Goal: Check status: Check status

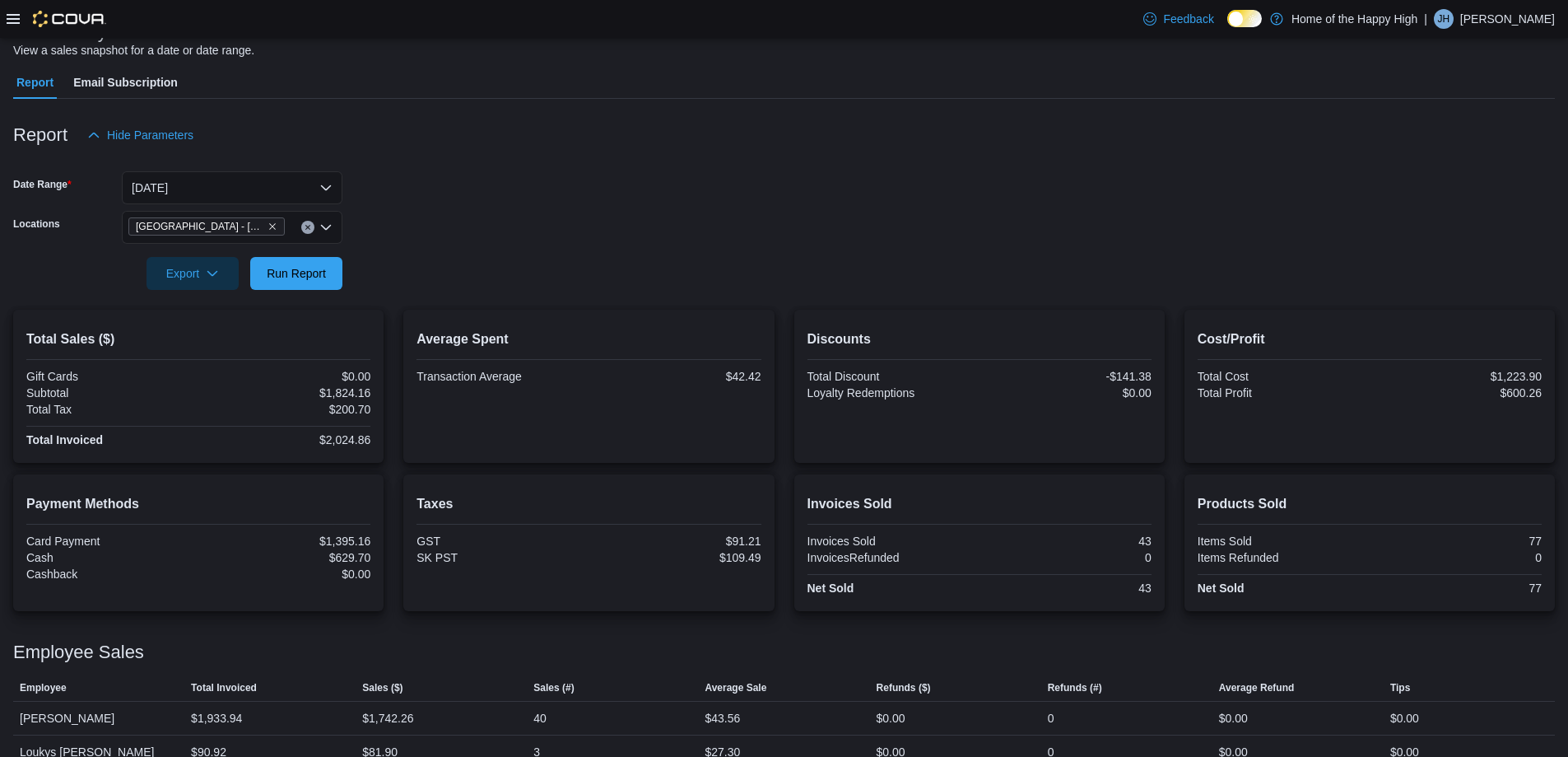
scroll to position [147, 0]
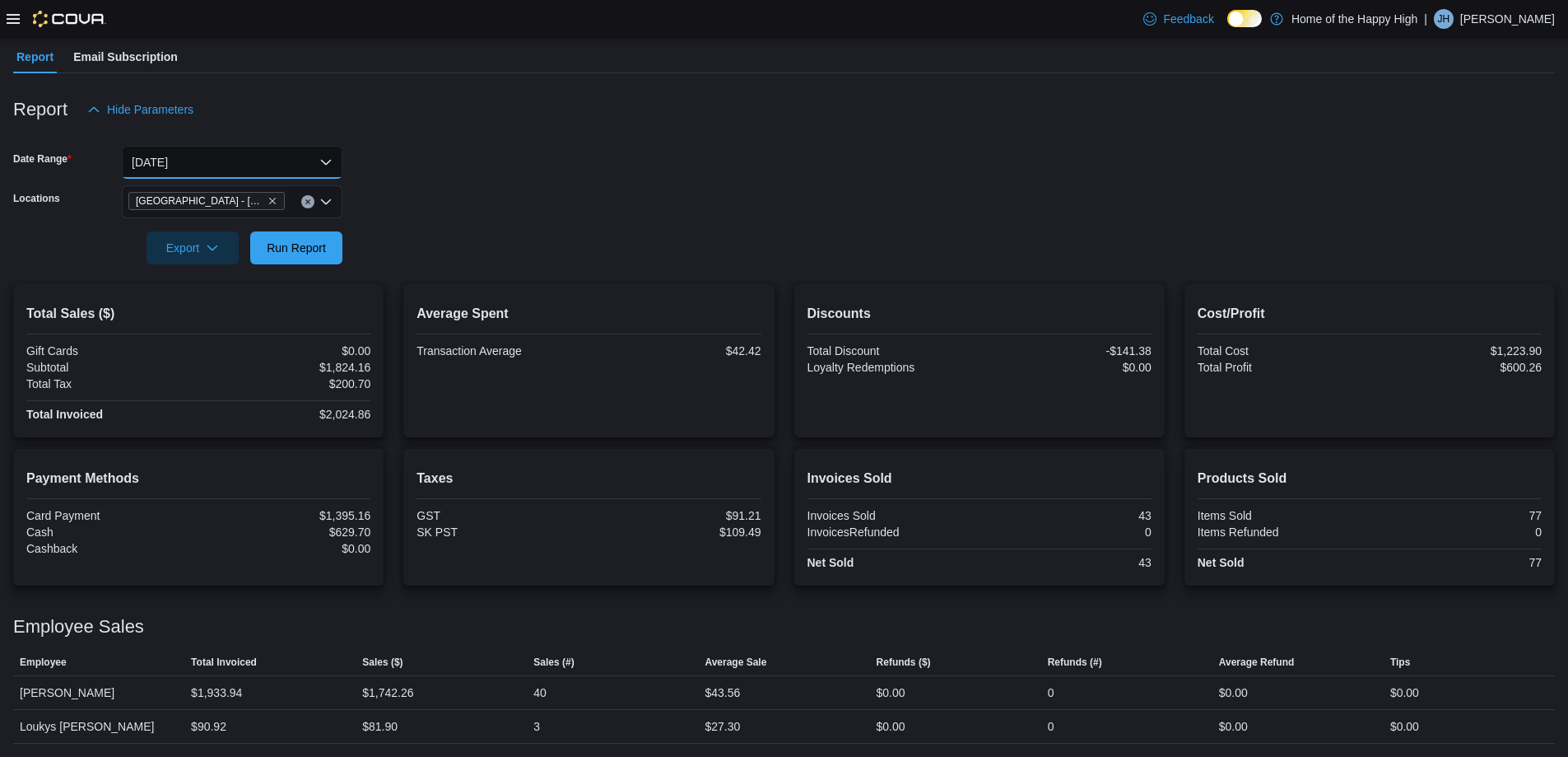
click at [312, 168] on button "[DATE]" at bounding box center [231, 161] width 221 height 33
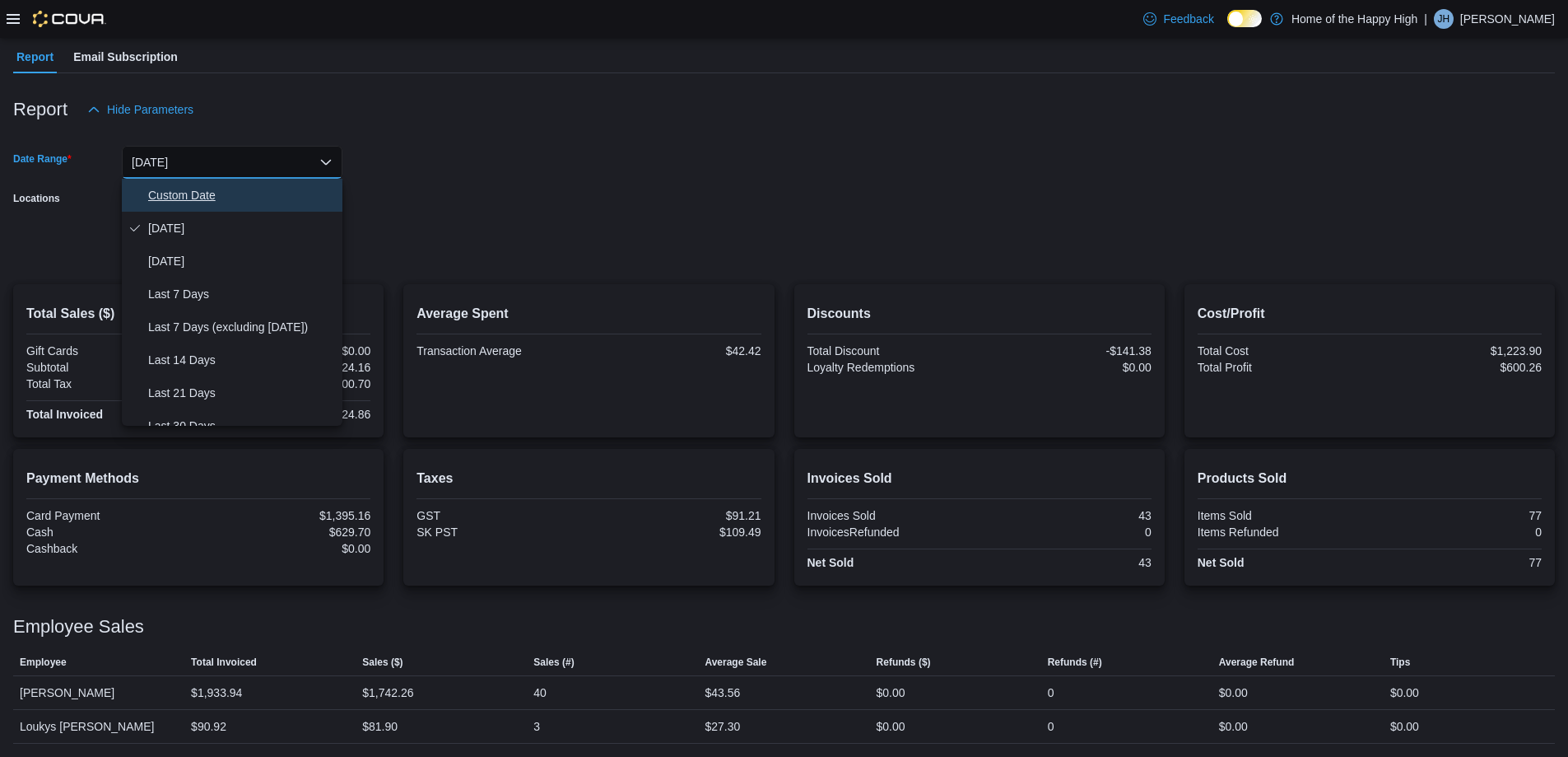
click at [215, 196] on span "Custom Date" at bounding box center [242, 195] width 188 height 20
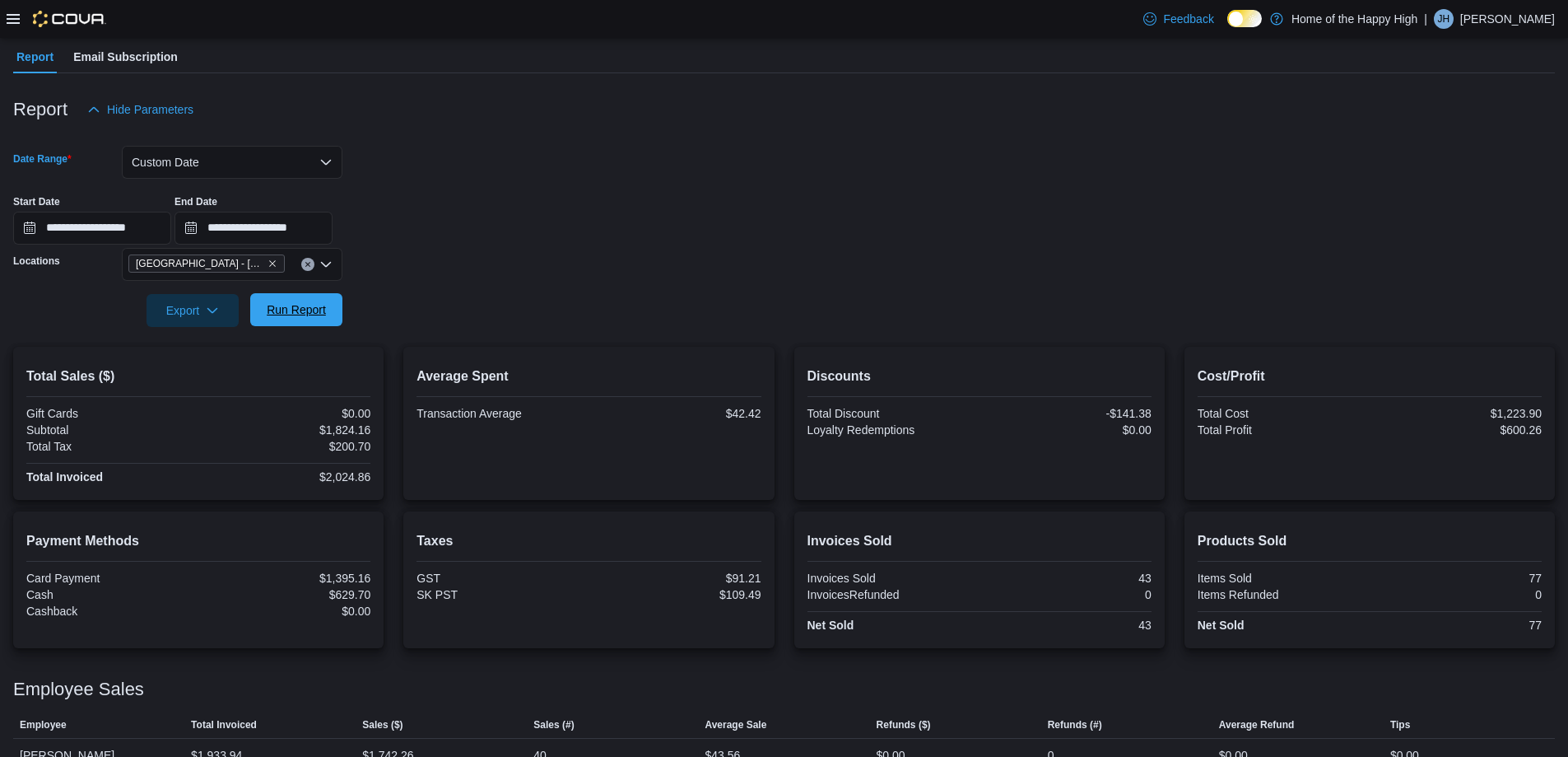
click at [336, 298] on button "Run Report" at bounding box center [296, 309] width 92 height 33
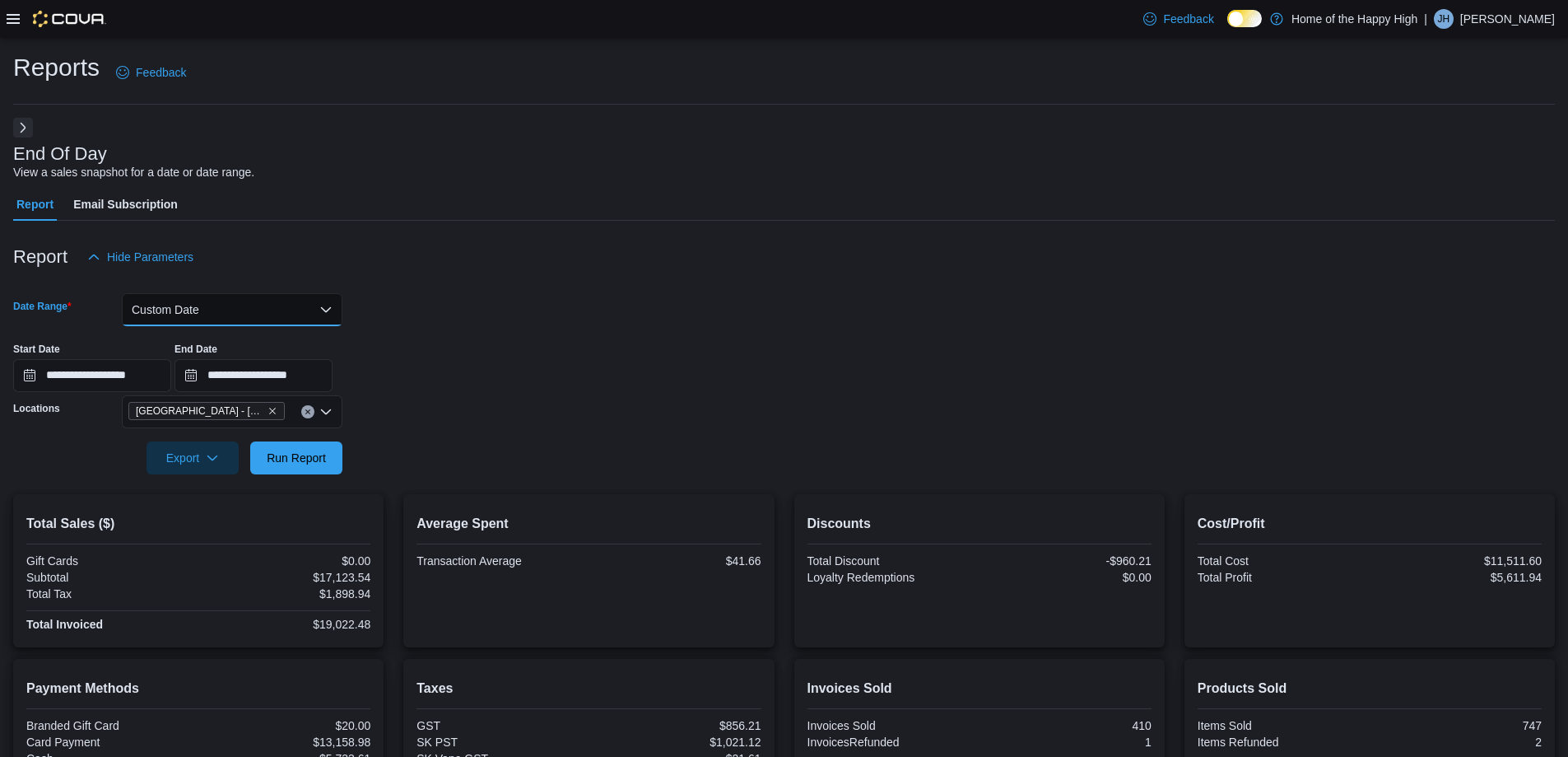
drag, startPoint x: 244, startPoint y: 308, endPoint x: 229, endPoint y: 318, distance: 18.0
click at [242, 309] on button "Custom Date" at bounding box center [231, 309] width 221 height 33
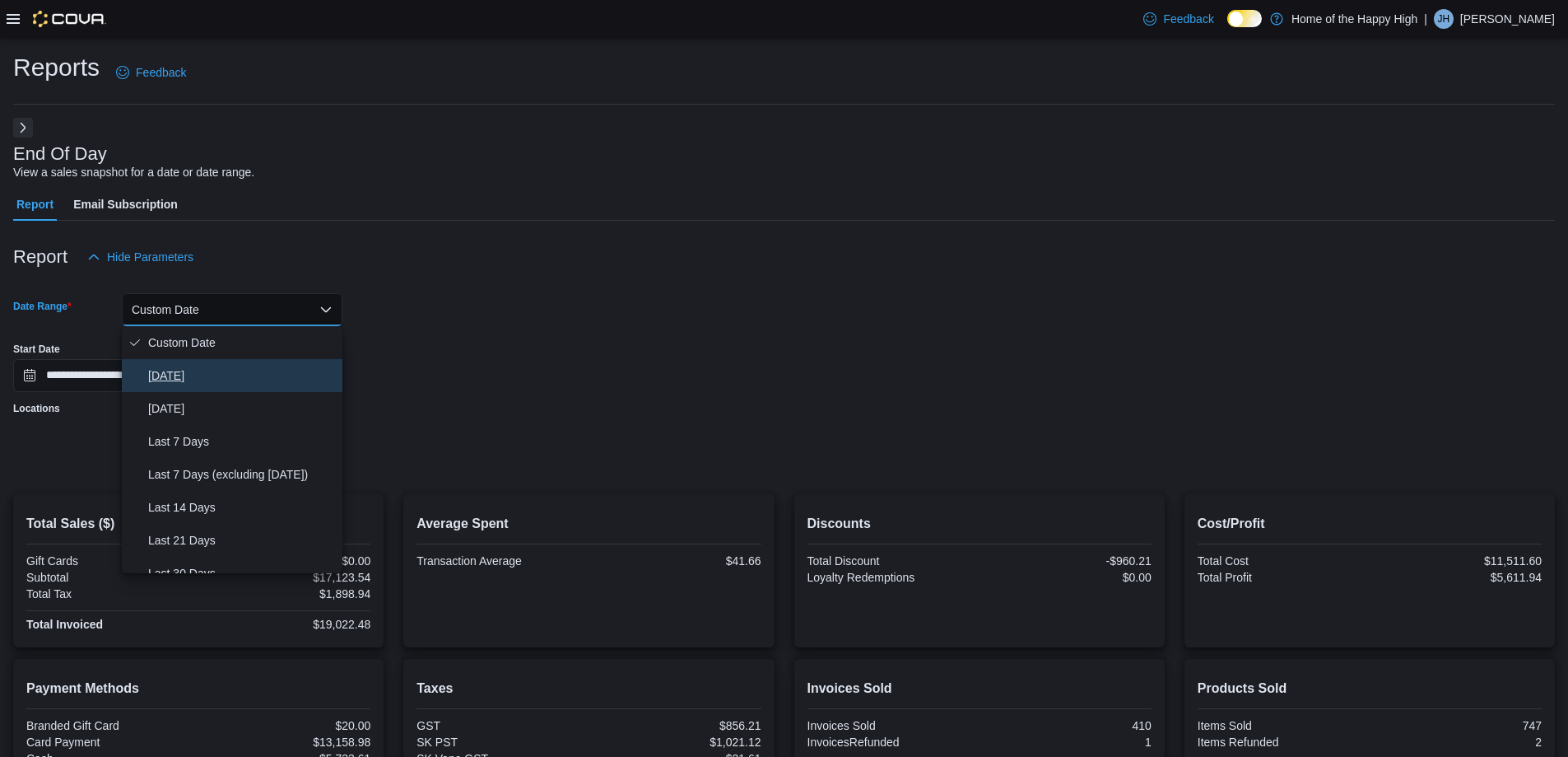
click at [185, 377] on span "[DATE]" at bounding box center [242, 375] width 188 height 20
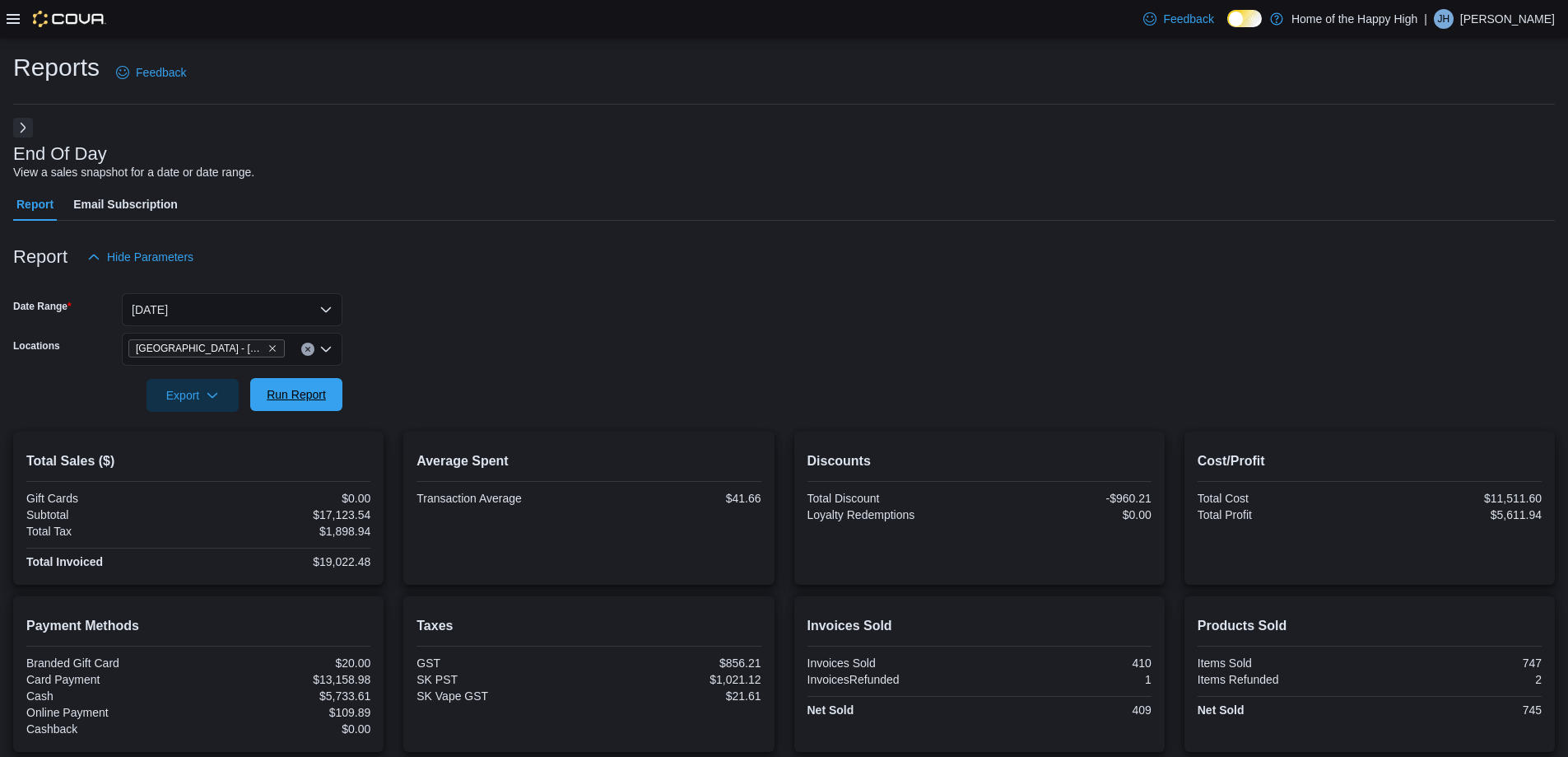
click at [330, 386] on span "Run Report" at bounding box center [297, 394] width 73 height 33
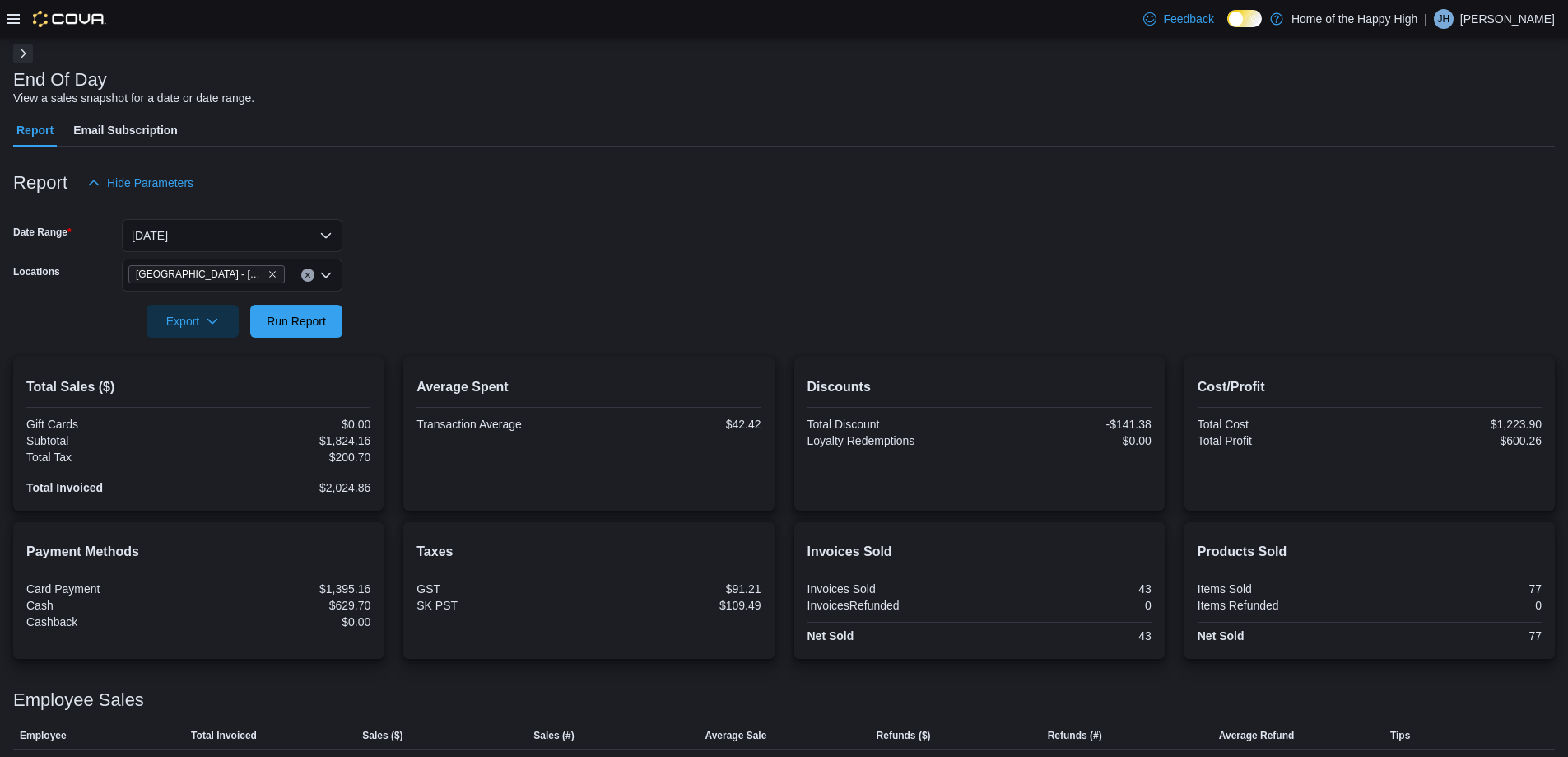
scroll to position [147, 0]
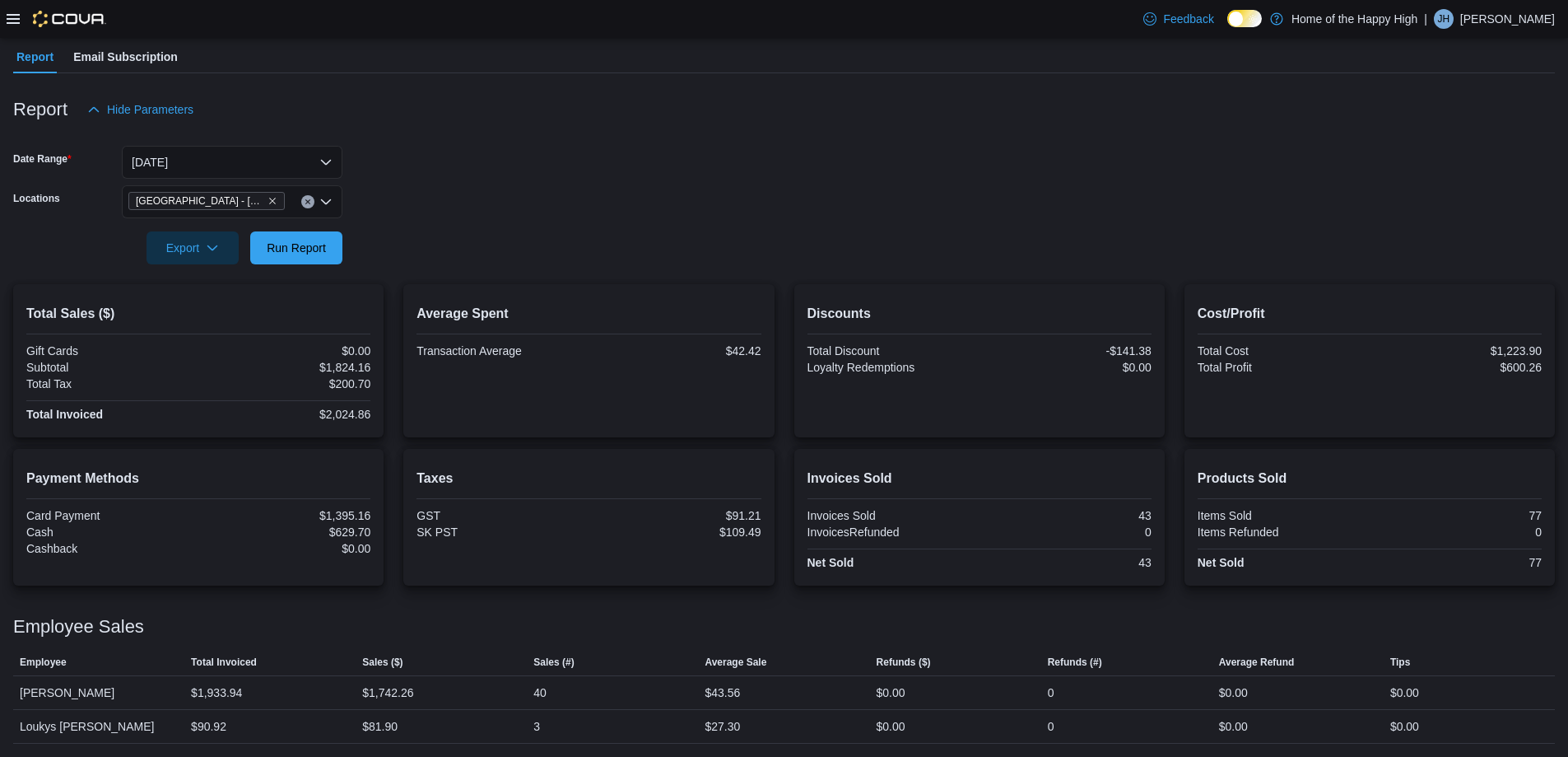
click at [594, 108] on div "Report Hide Parameters" at bounding box center [784, 109] width 1541 height 33
click at [177, 175] on button "[DATE]" at bounding box center [231, 161] width 221 height 33
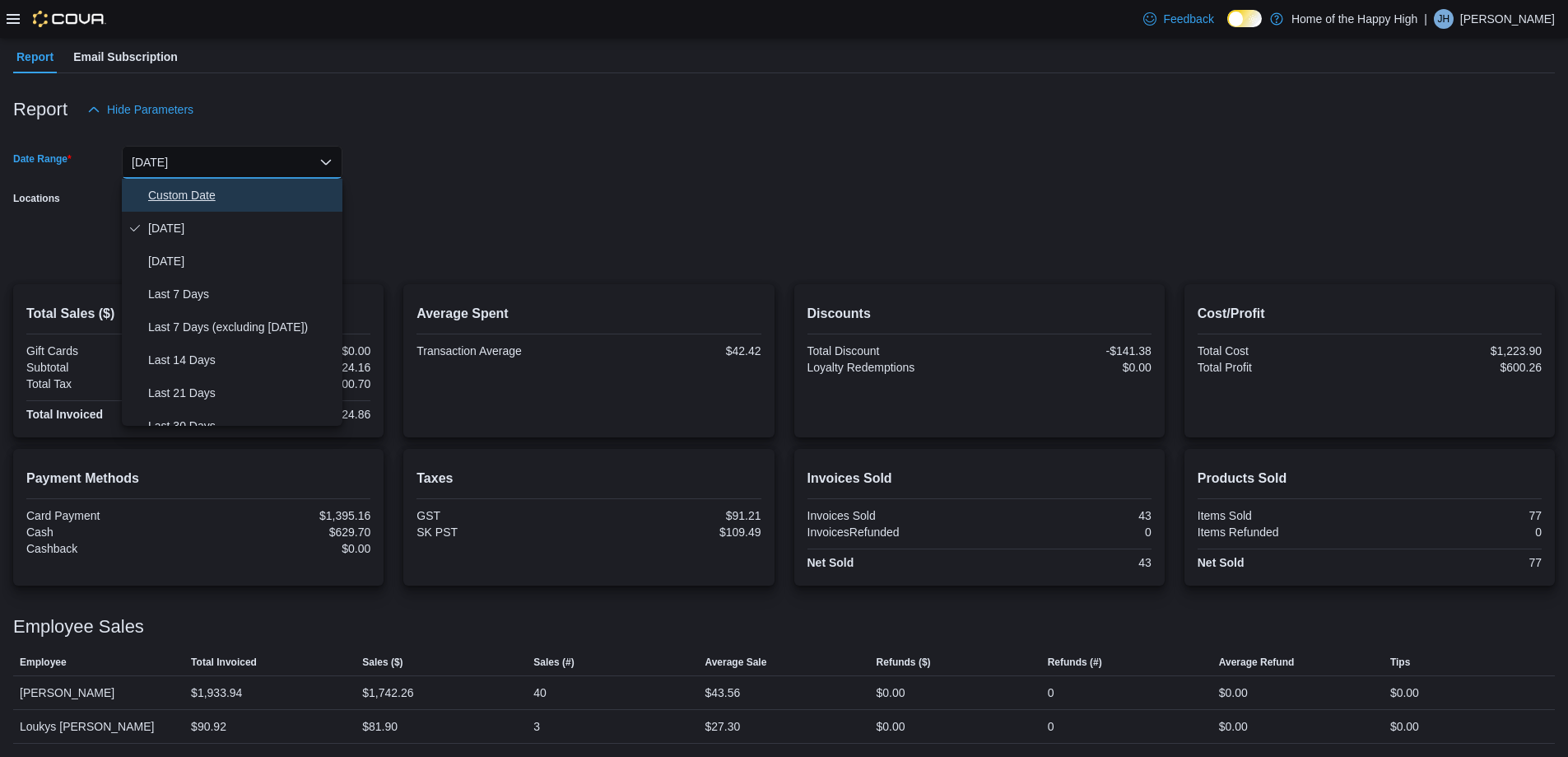
click at [163, 198] on span "Custom Date" at bounding box center [242, 195] width 188 height 20
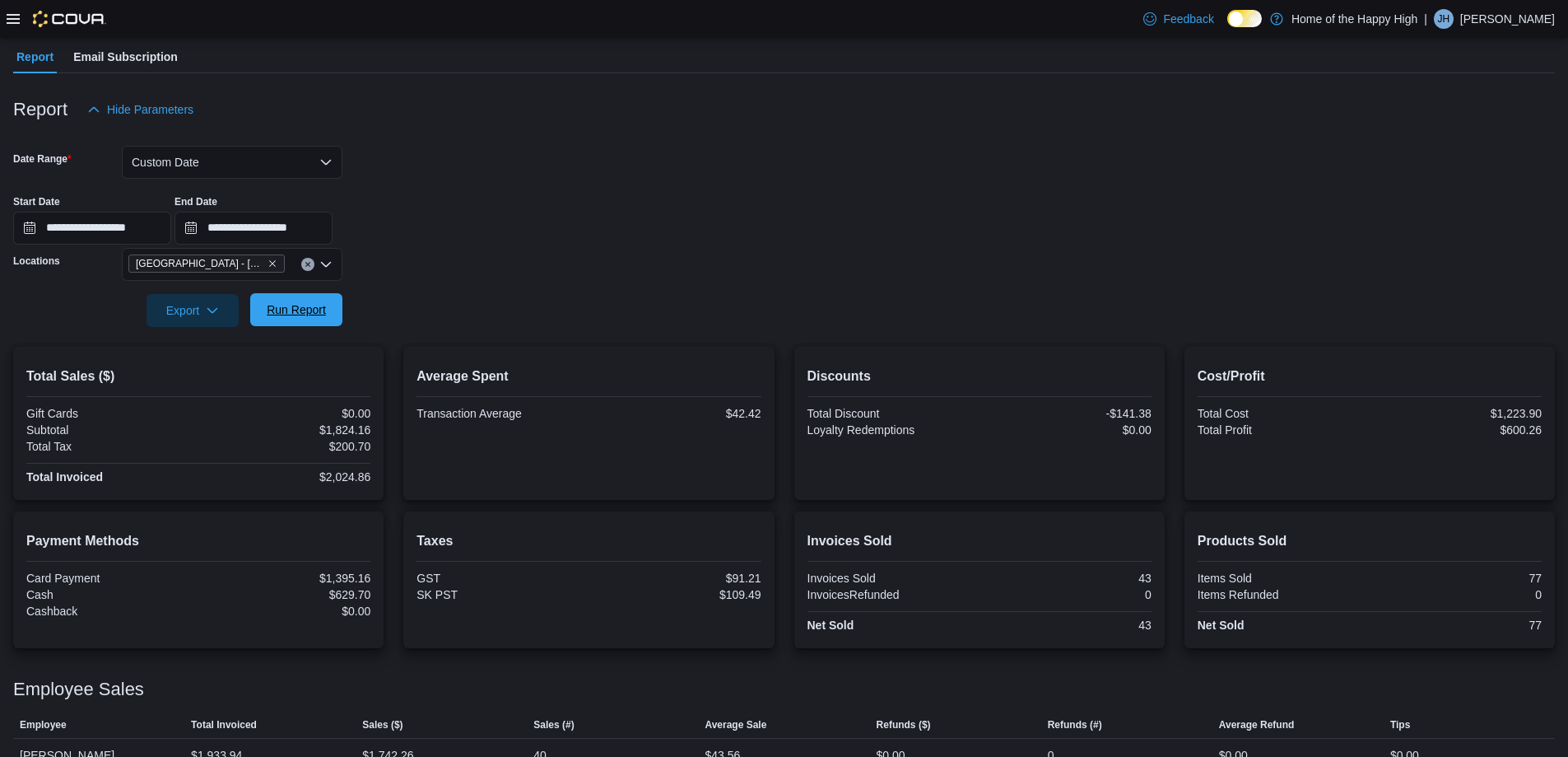
click at [289, 304] on span "Run Report" at bounding box center [296, 309] width 59 height 17
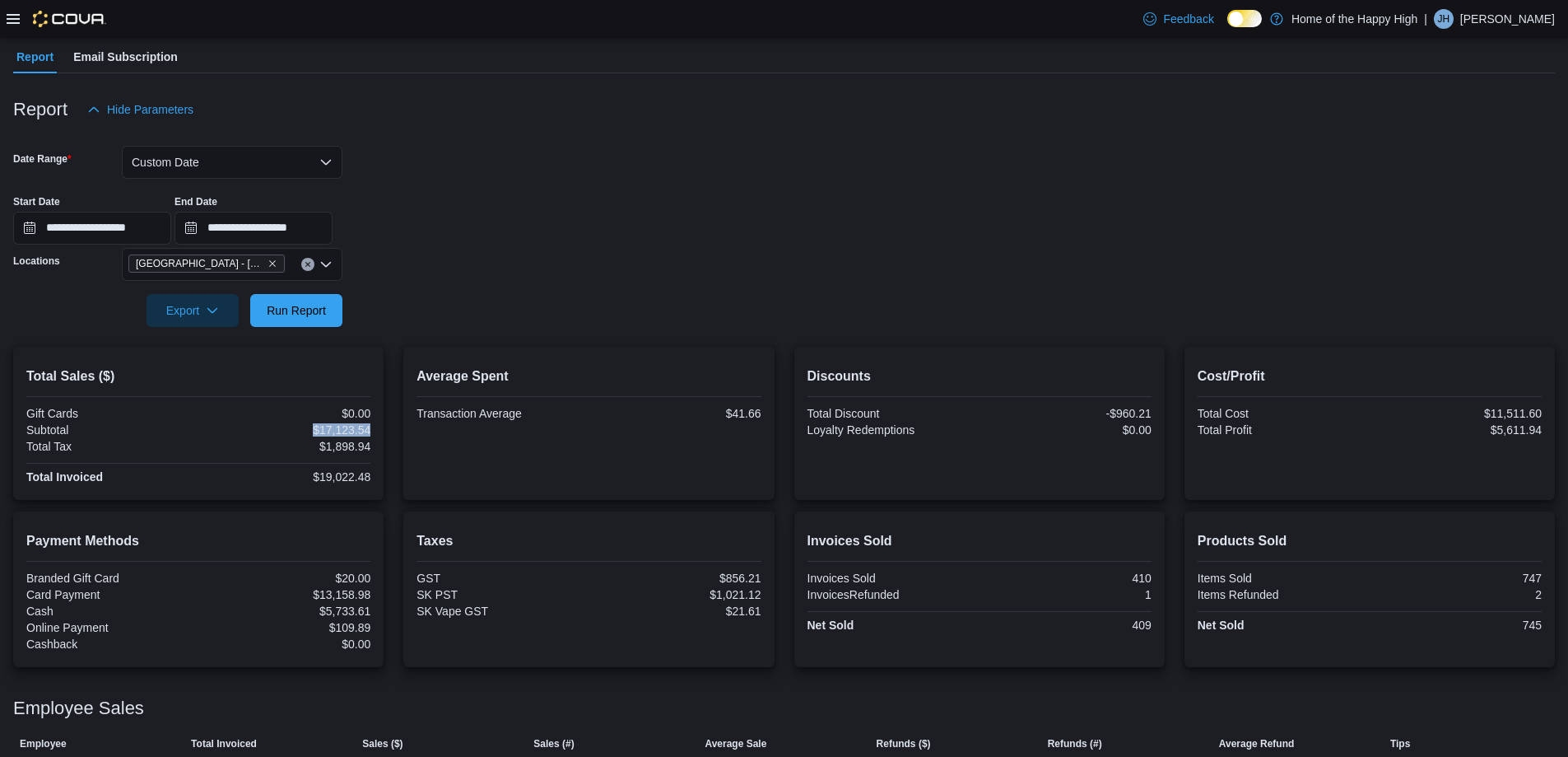
drag, startPoint x: 314, startPoint y: 427, endPoint x: 374, endPoint y: 433, distance: 60.3
click at [374, 433] on div "Total Sales ($) Gift Cards $0.00 Subtotal $17,123.54 Total Tax $1,898.94 Total …" at bounding box center [198, 423] width 370 height 153
click at [407, 273] on form "**********" at bounding box center [784, 226] width 1541 height 201
click at [294, 151] on button "Custom Date" at bounding box center [231, 161] width 221 height 33
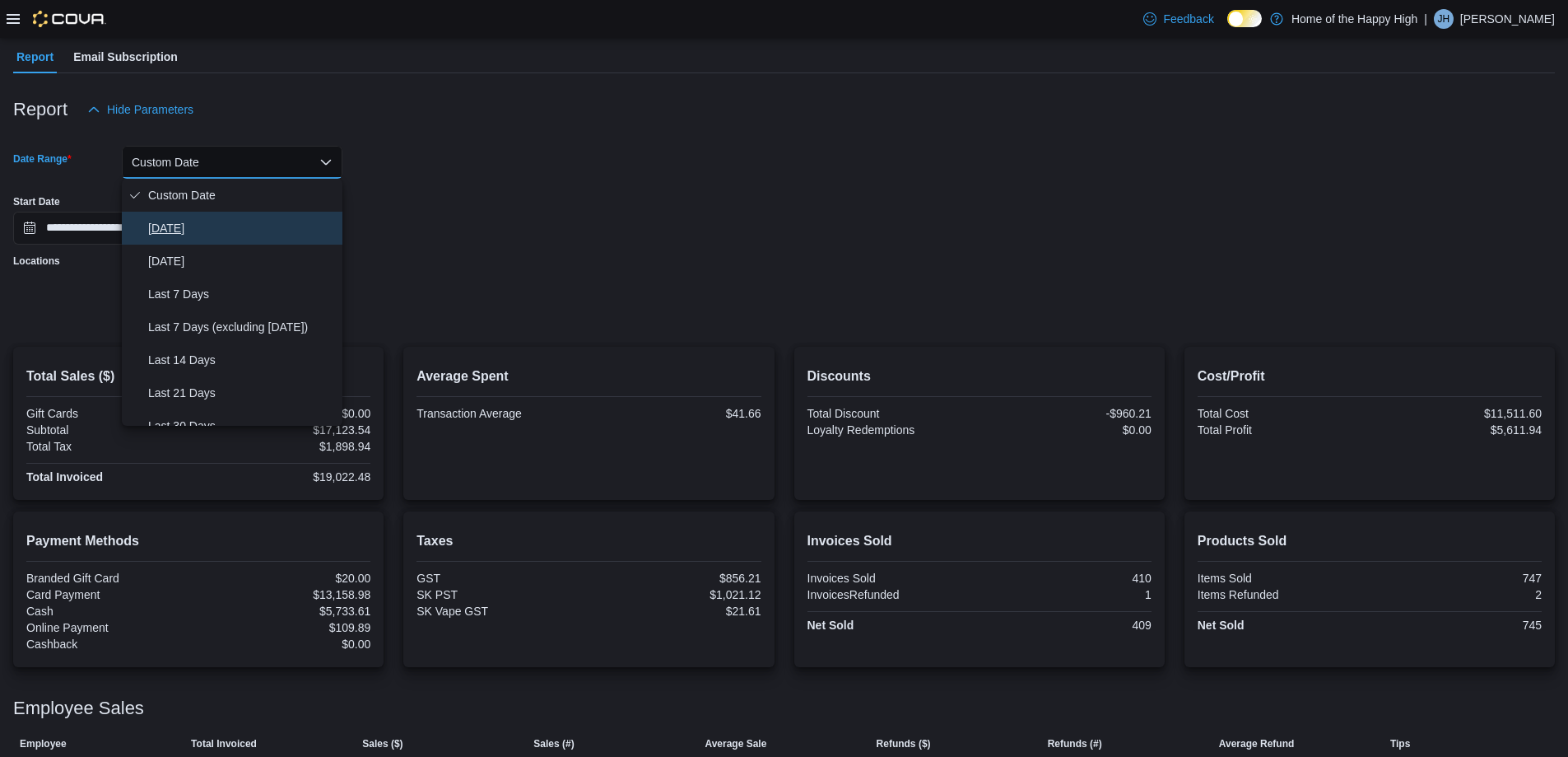
click at [170, 219] on span "[DATE]" at bounding box center [242, 228] width 188 height 20
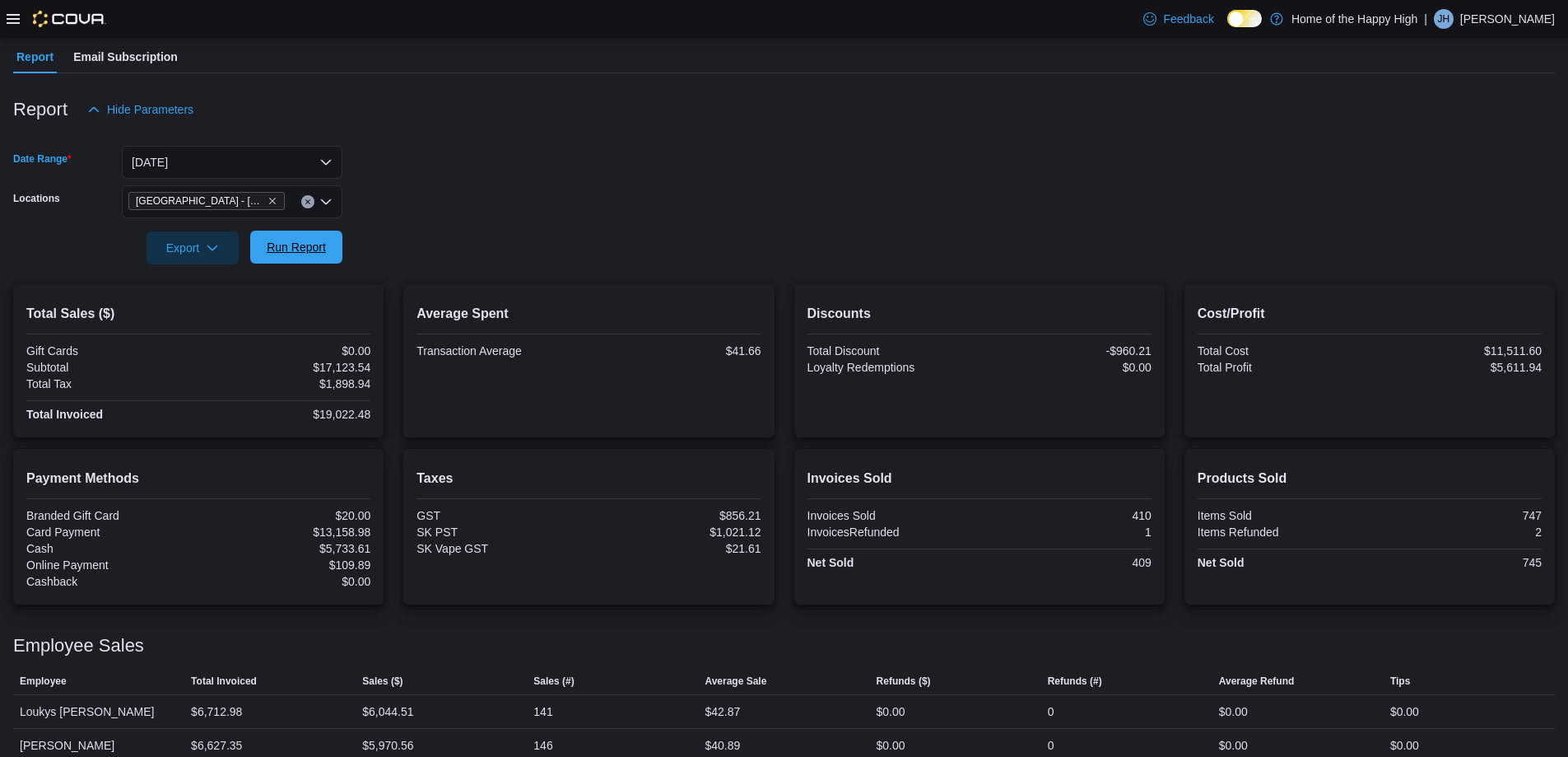
click at [311, 260] on span "Run Report" at bounding box center [297, 246] width 73 height 33
